Goal: Navigation & Orientation: Find specific page/section

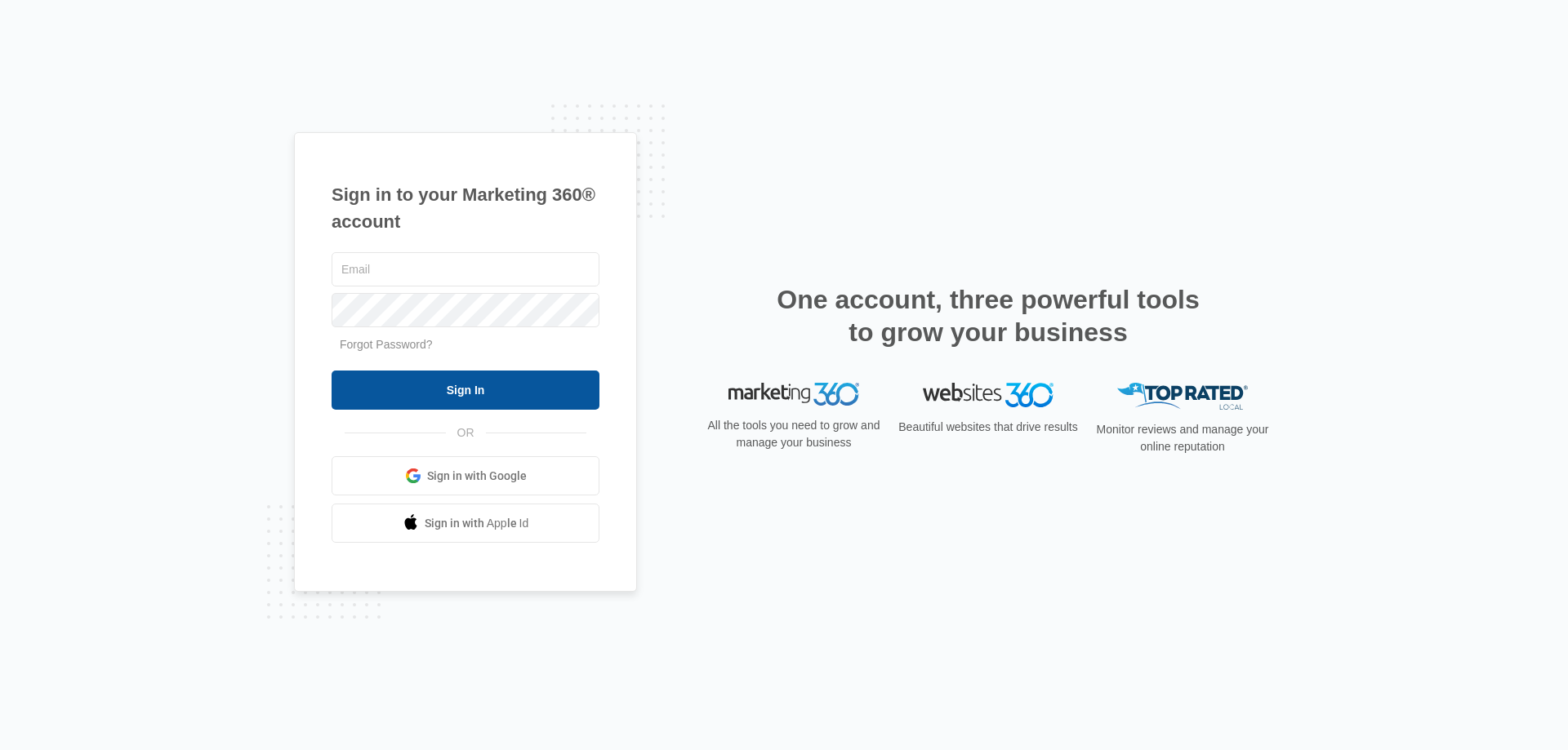
type input "[PERSON_NAME][EMAIL_ADDRESS][DOMAIN_NAME]"
click at [497, 391] on input "Sign In" at bounding box center [465, 390] width 268 height 39
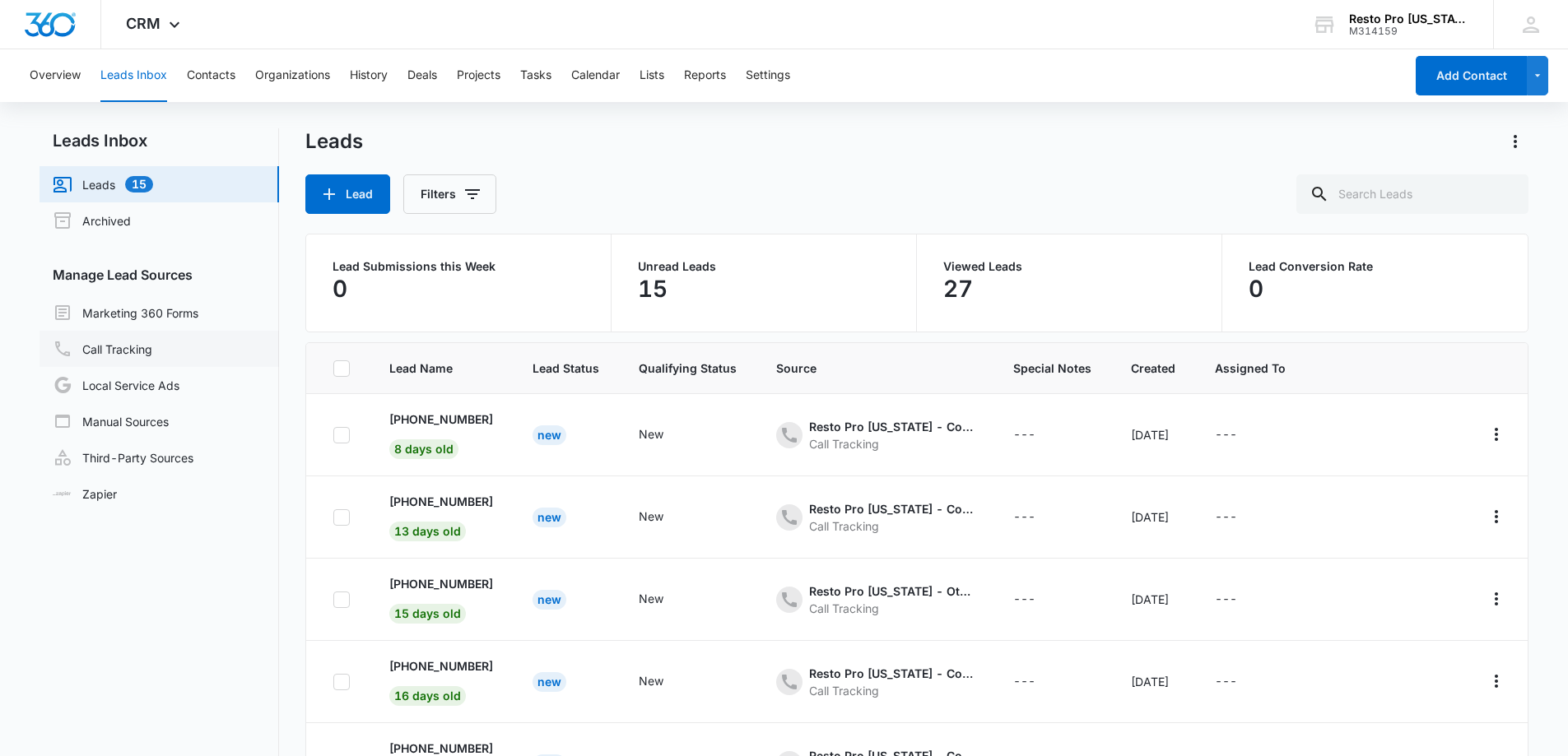
click at [127, 353] on link "Call Tracking" at bounding box center [102, 349] width 99 height 20
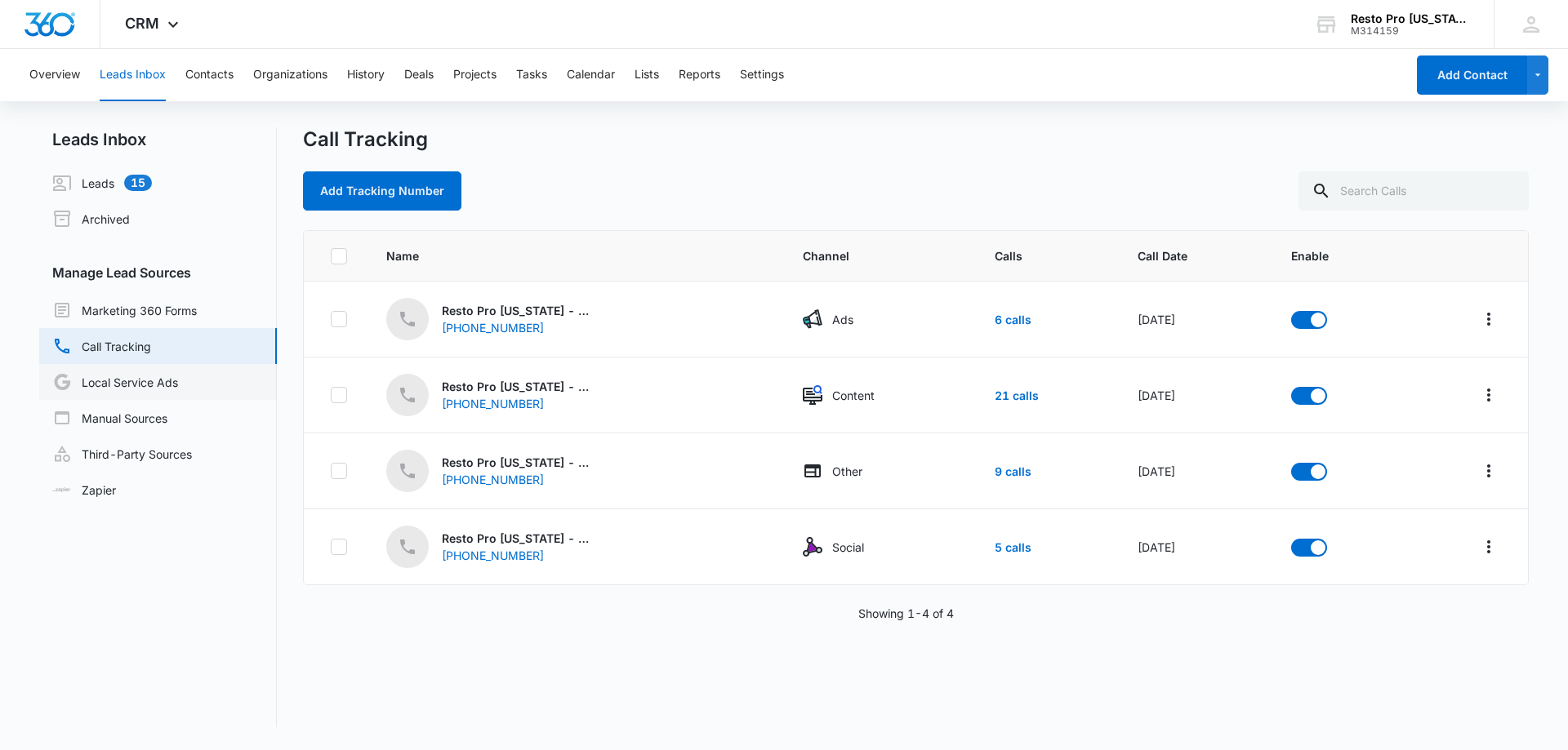
click at [138, 382] on link "Local Service Ads" at bounding box center [115, 382] width 126 height 20
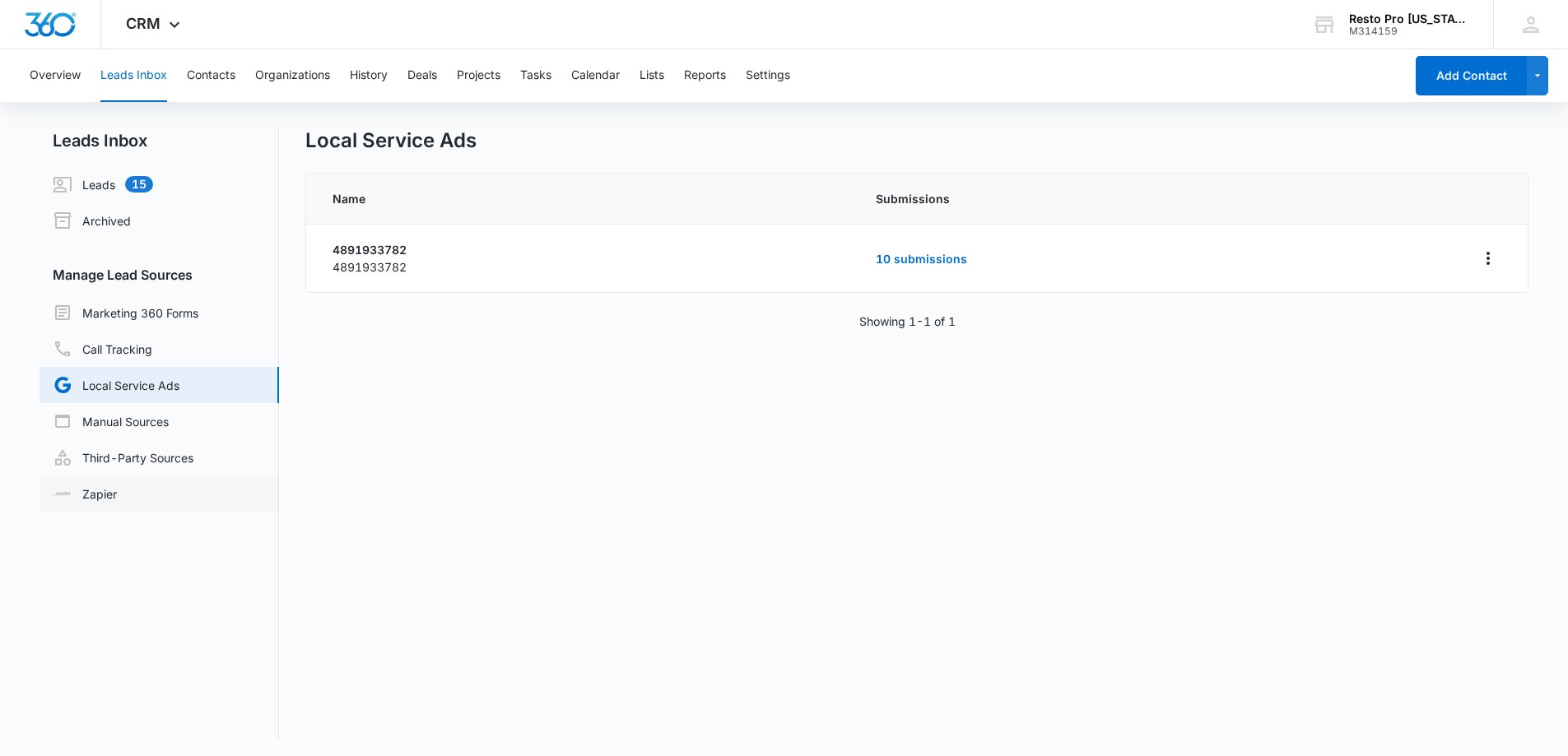
click at [107, 495] on link "Zapier" at bounding box center [84, 494] width 65 height 17
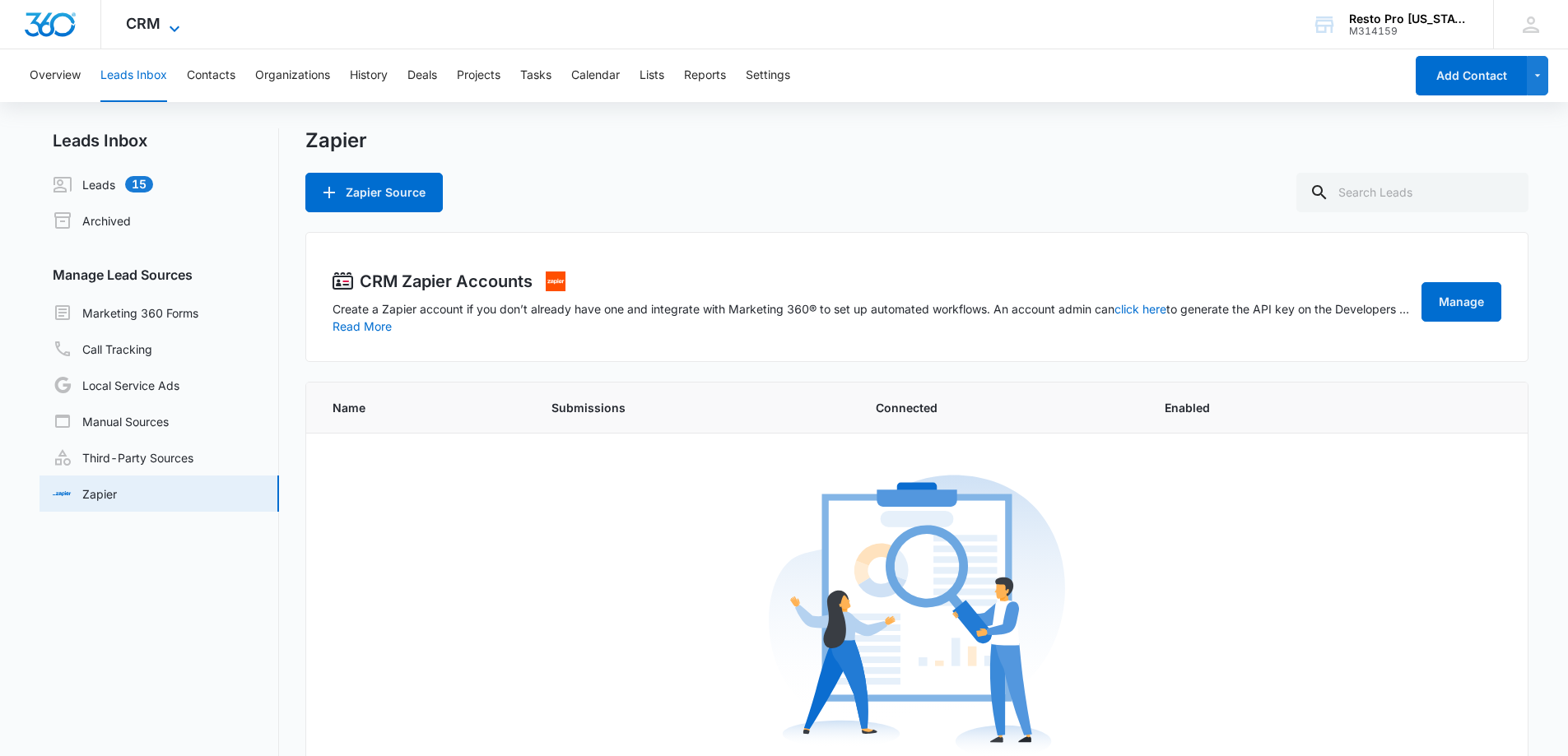
click at [154, 24] on span "CRM" at bounding box center [143, 23] width 35 height 17
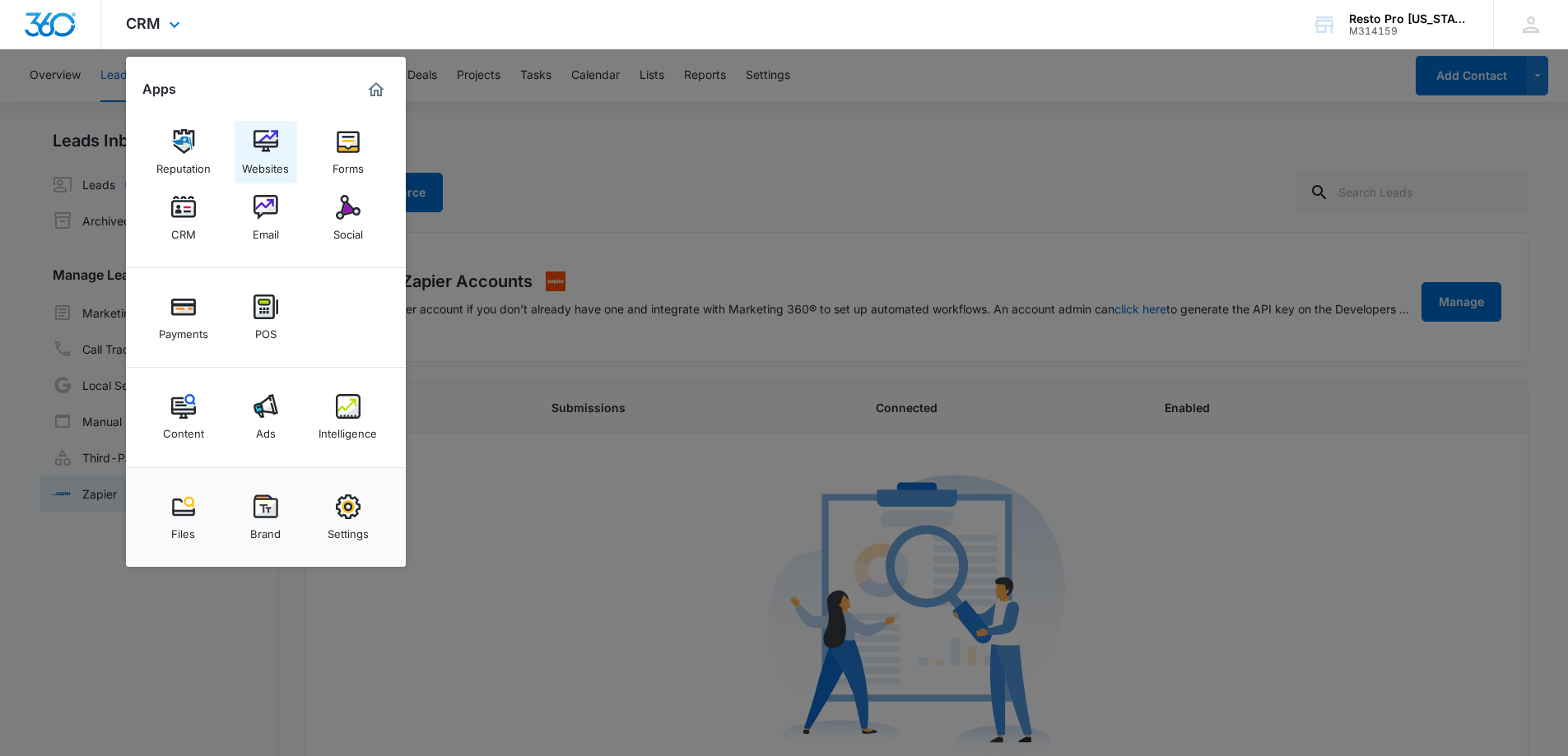
click at [277, 134] on img at bounding box center [265, 141] width 25 height 25
